Goal: Find specific page/section: Find specific page/section

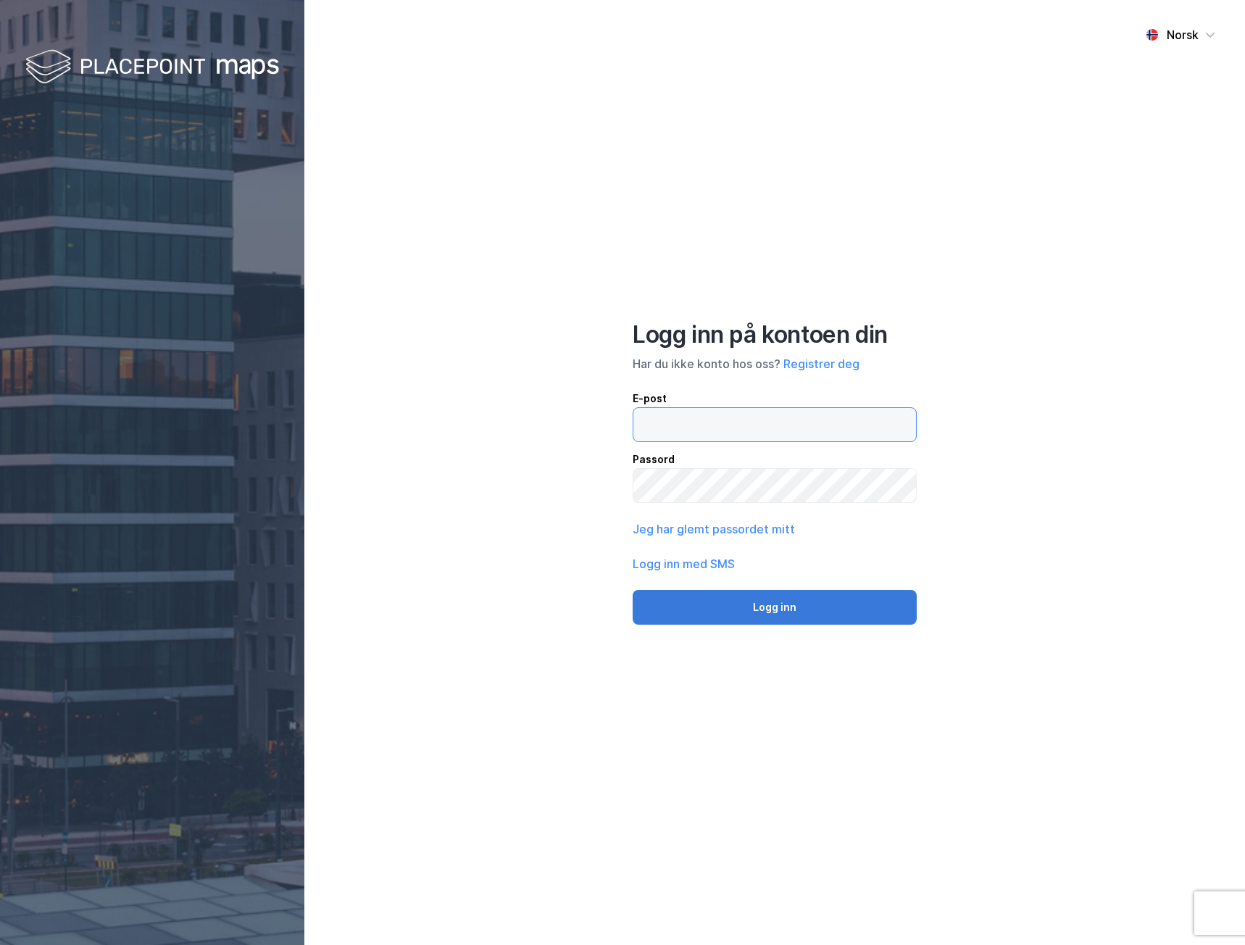
type input "[EMAIL_ADDRESS][DOMAIN_NAME]"
click at [775, 597] on button "Logg inn" at bounding box center [775, 607] width 284 height 35
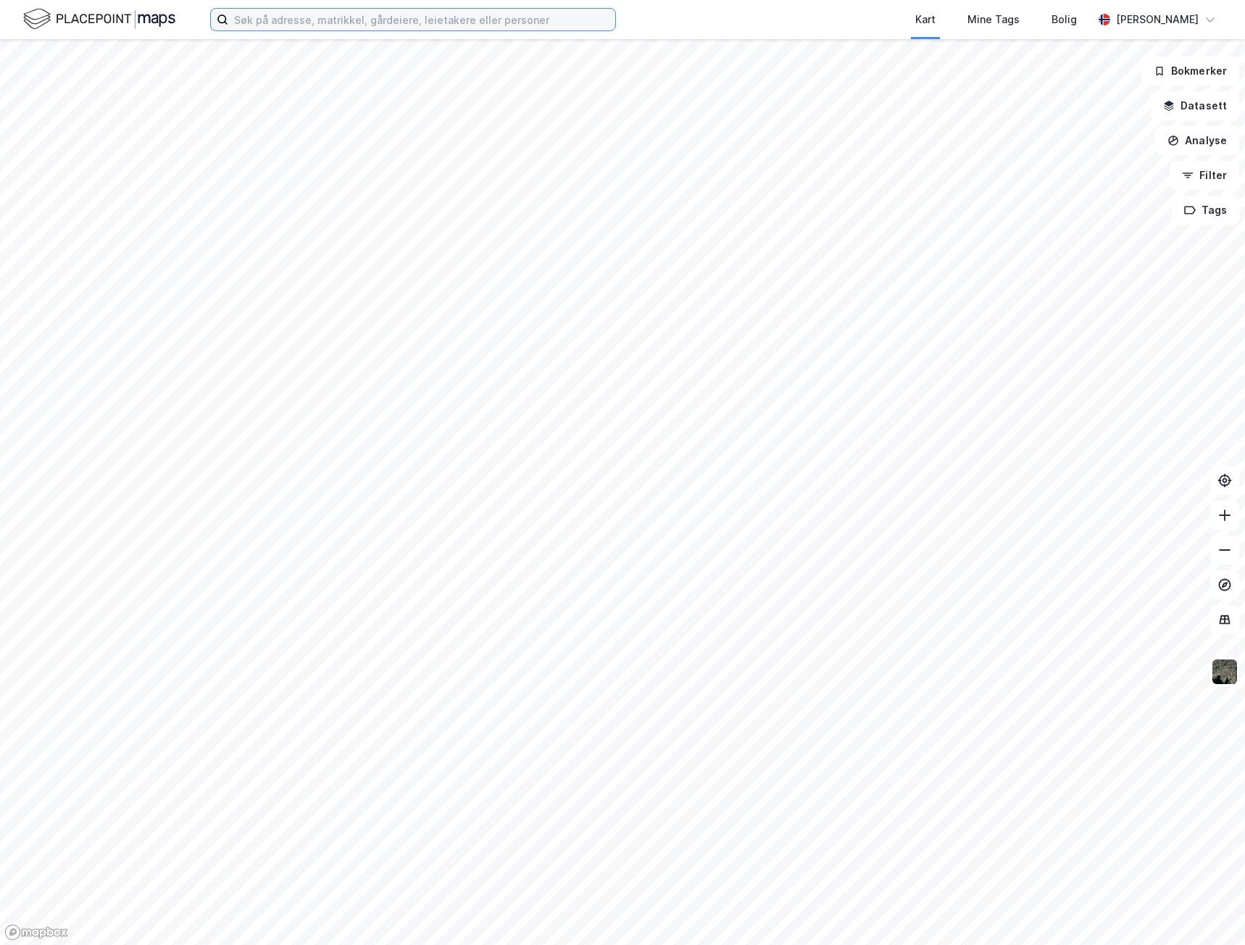
click at [278, 22] on input at bounding box center [421, 20] width 387 height 22
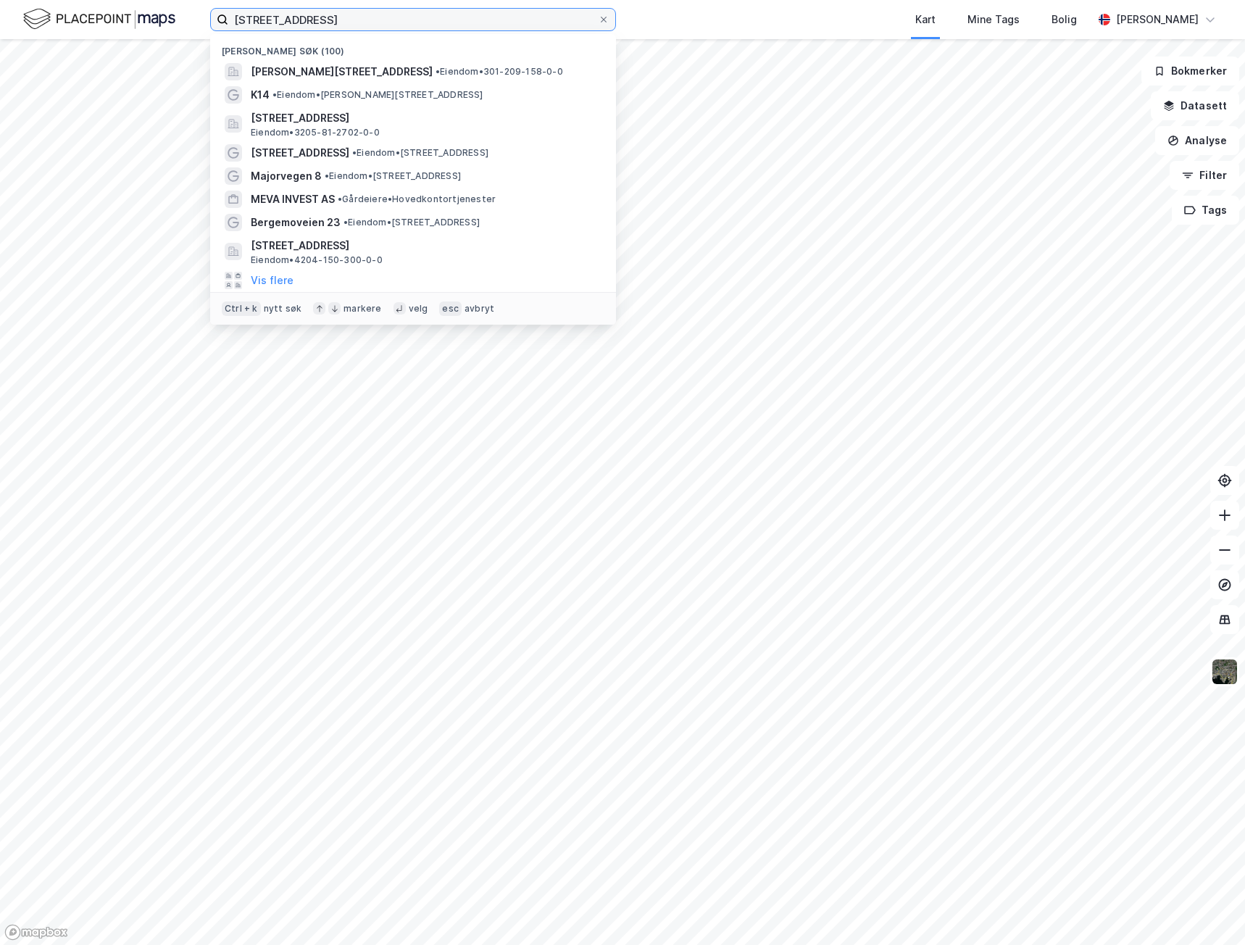
type input "[STREET_ADDRESS]"
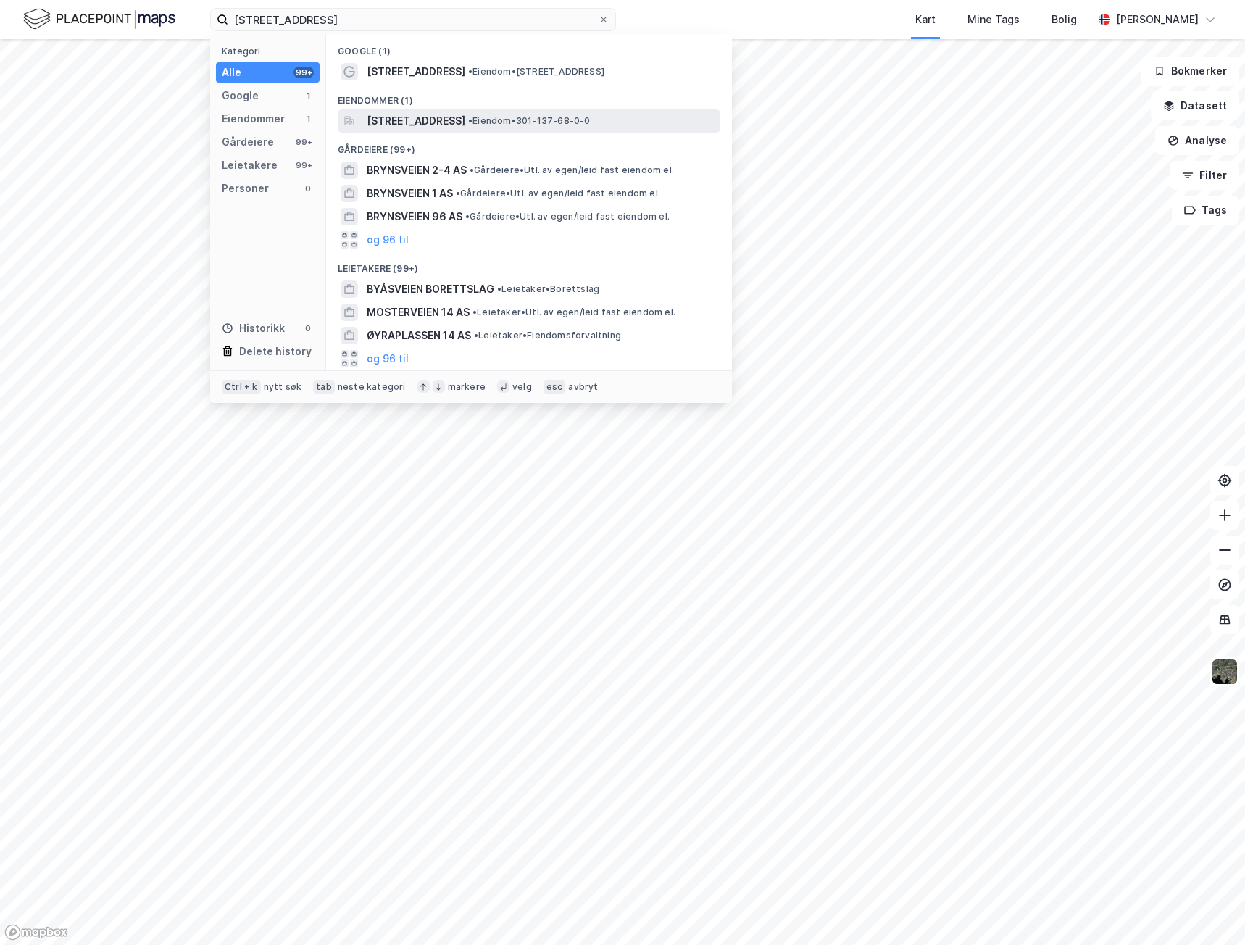
click at [465, 117] on span "[STREET_ADDRESS]" at bounding box center [416, 120] width 99 height 17
